Goal: Transaction & Acquisition: Purchase product/service

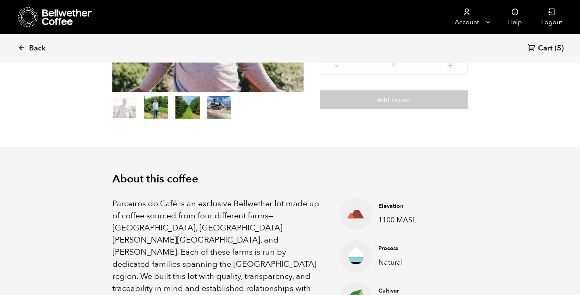
scroll to position [69, 0]
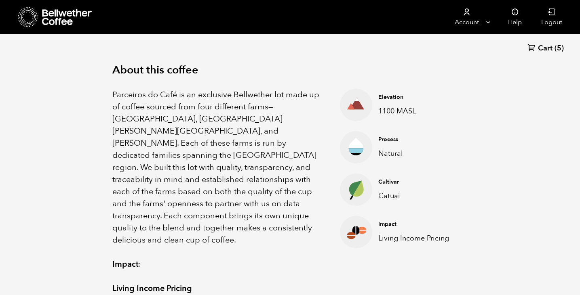
scroll to position [263, 0]
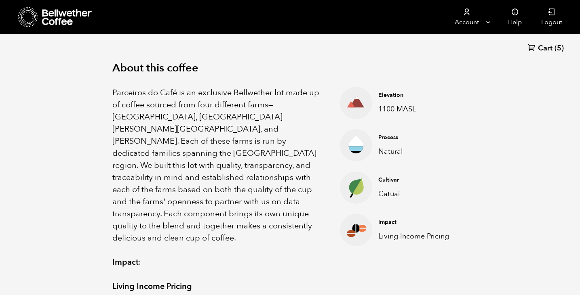
drag, startPoint x: 110, startPoint y: 65, endPoint x: 160, endPoint y: 86, distance: 55.0
click at [160, 86] on div "About this coffee Parceiros do Café is an exclusive Bellwether lot made up of c…" at bounding box center [290, 287] width 396 height 502
click at [160, 87] on p "Parceiros do Café is an exclusive Bellwether lot made up of coffee sourced from…" at bounding box center [215, 166] width 207 height 158
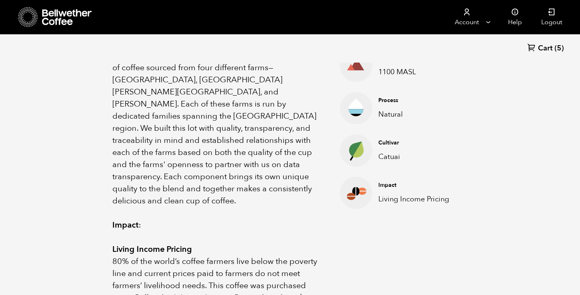
scroll to position [277, 0]
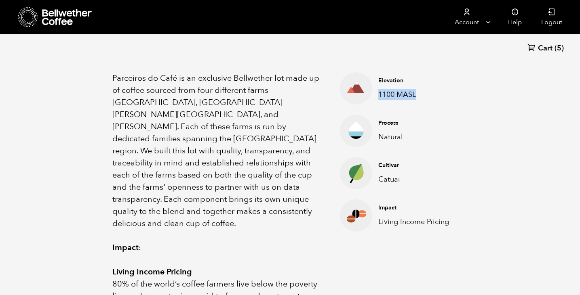
drag, startPoint x: 415, startPoint y: 94, endPoint x: 369, endPoint y: 95, distance: 46.1
click at [369, 95] on li "Elevation 1100 MASL" at bounding box center [400, 88] width 121 height 32
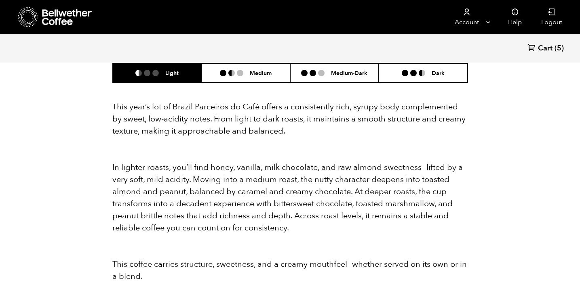
scroll to position [731, 0]
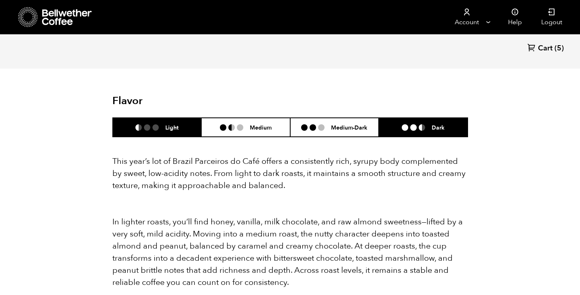
click at [432, 124] on h6 "Dark" at bounding box center [438, 127] width 13 height 7
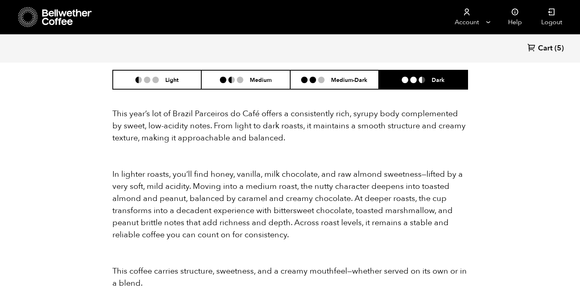
scroll to position [766, 0]
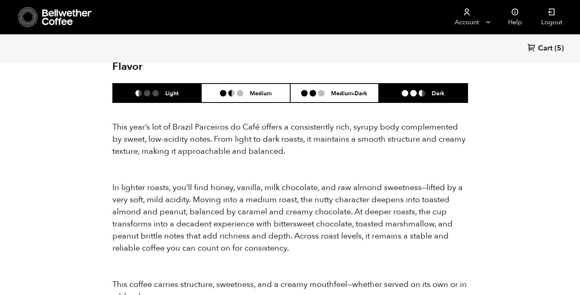
click at [162, 90] on ul at bounding box center [150, 93] width 30 height 6
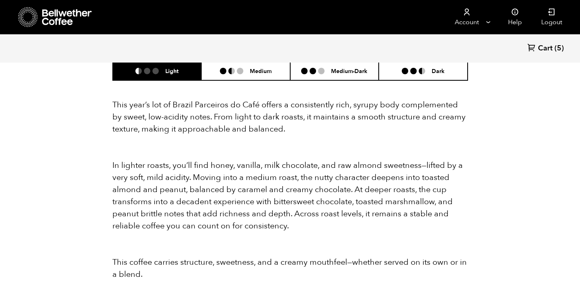
scroll to position [787, 0]
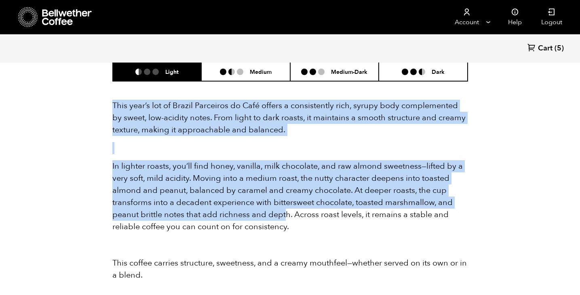
drag, startPoint x: 111, startPoint y: 95, endPoint x: 284, endPoint y: 209, distance: 208.2
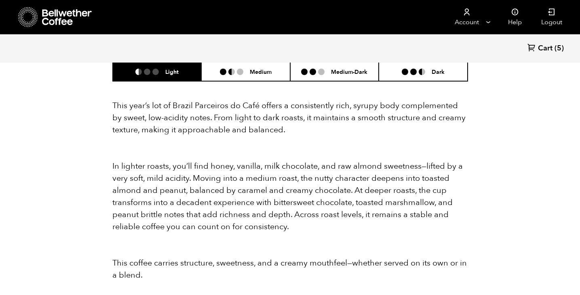
click at [306, 224] on div "This year’s lot of Brazil Parceiros do Café offers a consistently rich, syrupy …" at bounding box center [290, 191] width 356 height 182
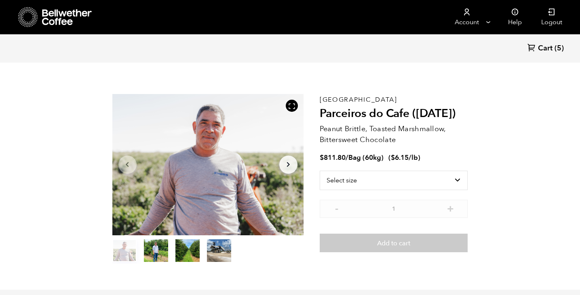
scroll to position [0, 0]
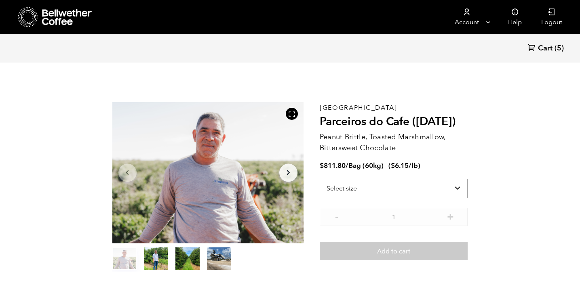
click at [415, 182] on select "Select size Bag (60kg) (132 lbs)" at bounding box center [394, 188] width 148 height 19
select select "bag-3"
click at [320, 179] on select "Select size Bag (60kg) (132 lbs)" at bounding box center [394, 188] width 148 height 19
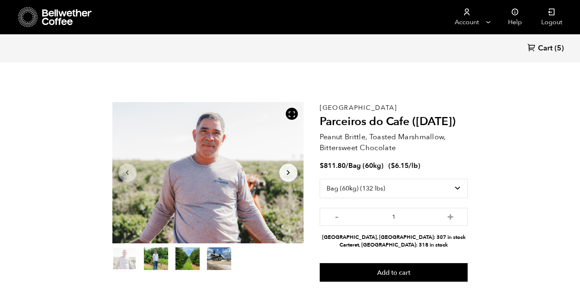
drag, startPoint x: 428, startPoint y: 246, endPoint x: 354, endPoint y: 238, distance: 74.7
click at [354, 238] on ul "Alameda, CA: 307 in stock Carteret, NJ: 318 in stock" at bounding box center [394, 241] width 148 height 15
click at [424, 248] on li "Carteret, NJ: 318 in stock" at bounding box center [394, 246] width 148 height 8
click at [428, 237] on li "Alameda, CA: 307 in stock" at bounding box center [394, 238] width 148 height 8
drag, startPoint x: 426, startPoint y: 245, endPoint x: 361, endPoint y: 246, distance: 64.7
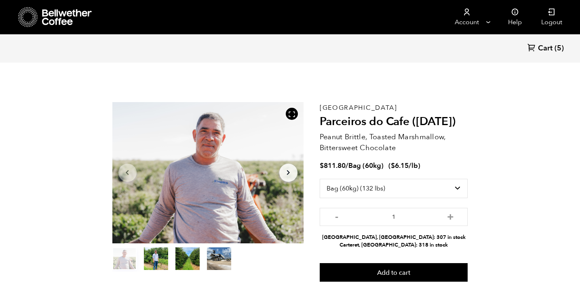
click at [361, 246] on li "Carteret, NJ: 318 in stock" at bounding box center [394, 246] width 148 height 8
click at [367, 246] on li "Carteret, NJ: 318 in stock" at bounding box center [394, 246] width 148 height 8
drag, startPoint x: 360, startPoint y: 238, endPoint x: 426, endPoint y: 235, distance: 65.5
click at [425, 235] on li "Alameda, CA: 307 in stock" at bounding box center [394, 238] width 148 height 8
click at [429, 235] on li "Alameda, CA: 307 in stock" at bounding box center [394, 238] width 148 height 8
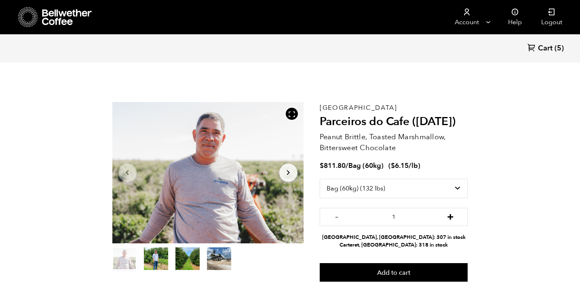
click at [453, 216] on button "+" at bounding box center [450, 216] width 10 height 8
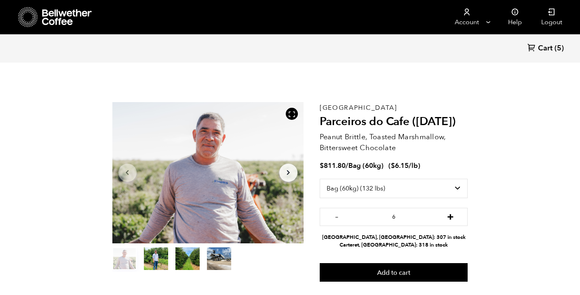
click at [453, 216] on button "+" at bounding box center [450, 216] width 10 height 8
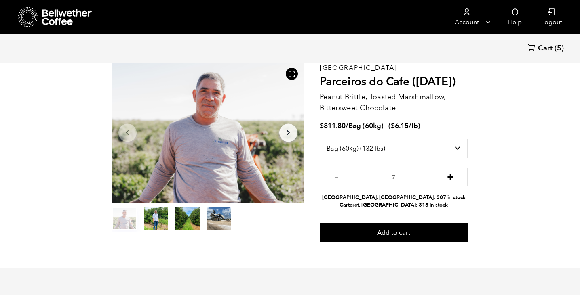
scroll to position [42, 0]
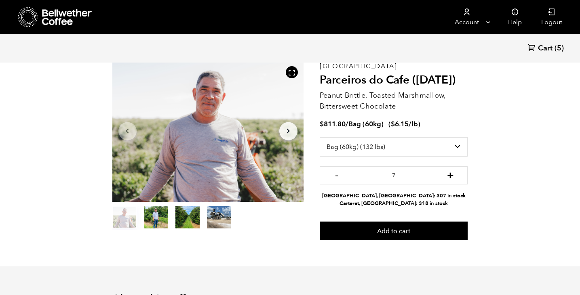
click at [451, 178] on button "+" at bounding box center [450, 175] width 10 height 8
click at [451, 173] on button "+" at bounding box center [450, 175] width 10 height 8
type input "10"
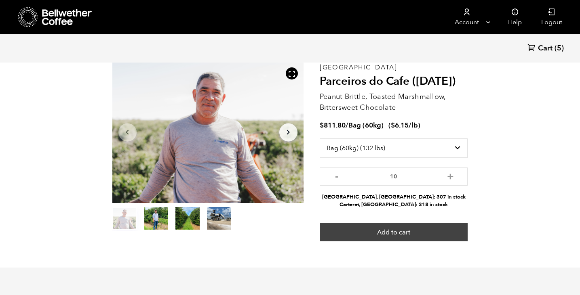
click at [401, 231] on button "Add to cart" at bounding box center [394, 232] width 148 height 19
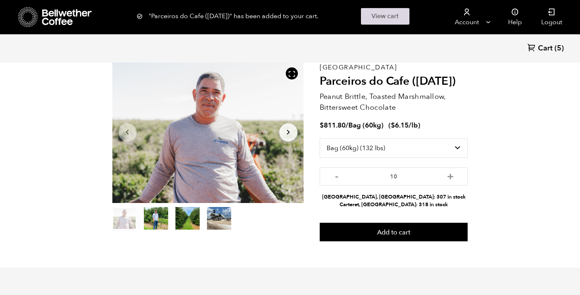
click at [382, 22] on link "View cart" at bounding box center [385, 16] width 48 height 17
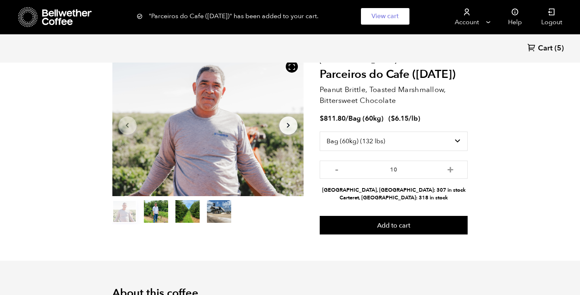
scroll to position [48, 0]
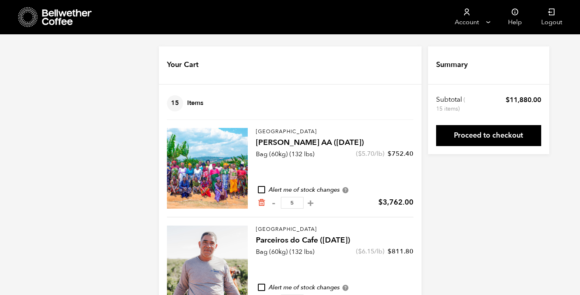
scroll to position [32, 0]
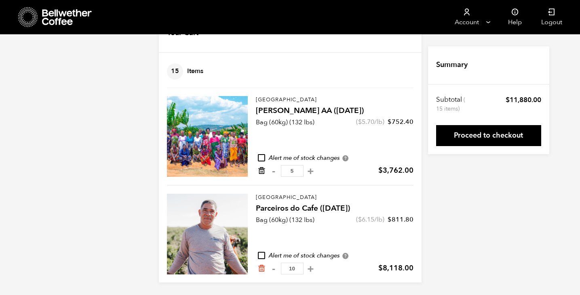
click at [261, 171] on icon "Remove from cart" at bounding box center [261, 171] width 8 height 8
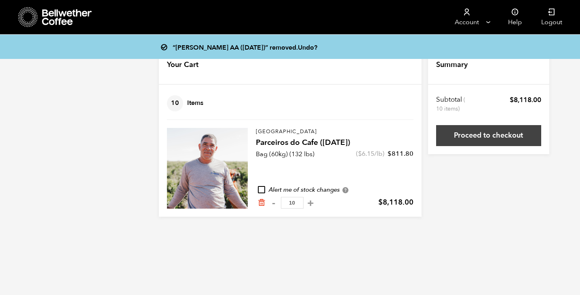
click at [447, 138] on link "Proceed to checkout" at bounding box center [488, 135] width 105 height 21
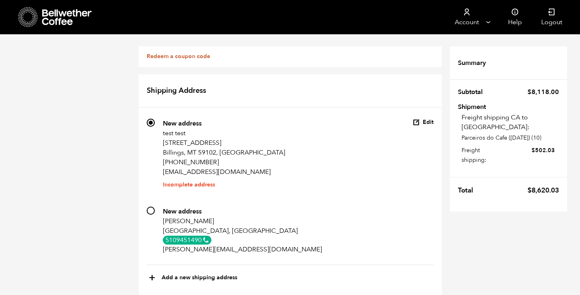
click at [429, 122] on button "Edit" at bounding box center [423, 123] width 21 height 8
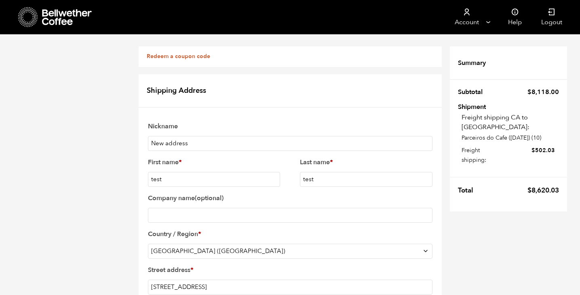
scroll to position [202, 0]
type input "NY"
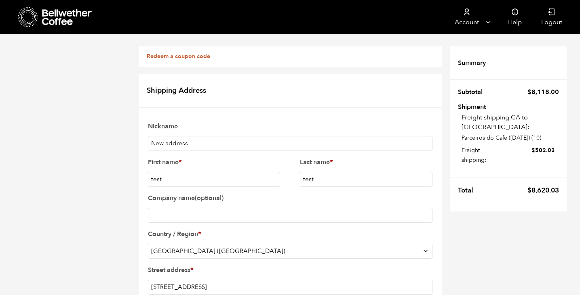
select select "NY"
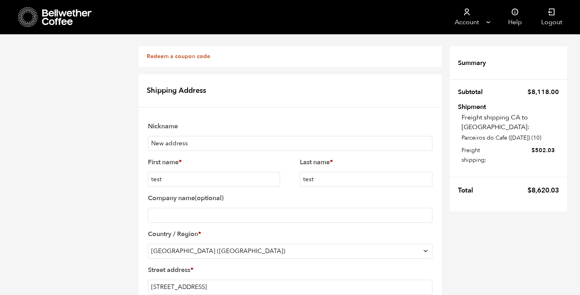
type input "0"
type input "10022"
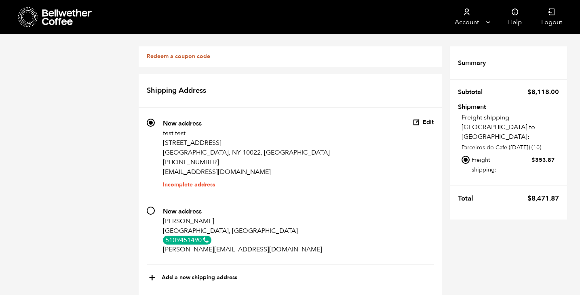
scroll to position [434, 0]
drag, startPoint x: 556, startPoint y: 141, endPoint x: 530, endPoint y: 142, distance: 25.9
click at [530, 142] on td "Freight shipping [GEOGRAPHIC_DATA] to [GEOGRAPHIC_DATA]: Parceiros do Cafe ([DA…" at bounding box center [508, 144] width 101 height 69
click at [548, 156] on bdi "$ 353.87" at bounding box center [542, 160] width 23 height 8
click at [470, 156] on input "Freight shipping: $ 353.87" at bounding box center [465, 160] width 8 height 8
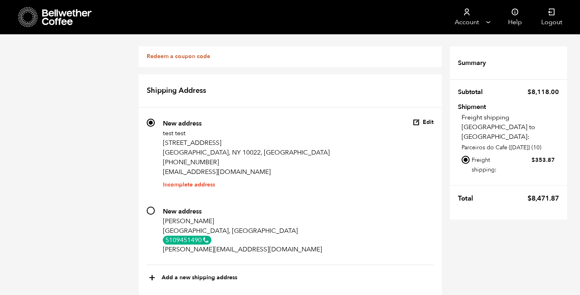
scroll to position [0, 0]
